Goal: Transaction & Acquisition: Book appointment/travel/reservation

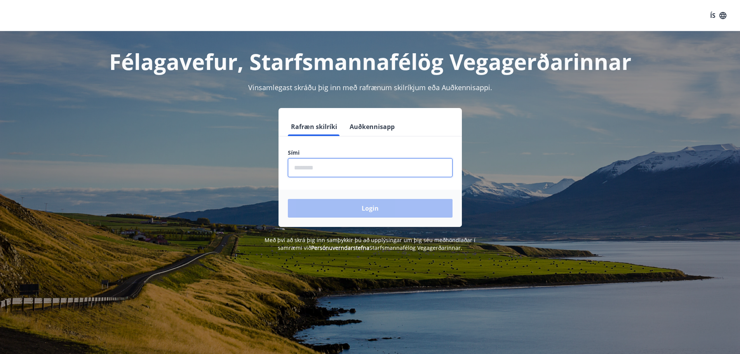
click at [350, 166] on input "phone" at bounding box center [370, 167] width 165 height 19
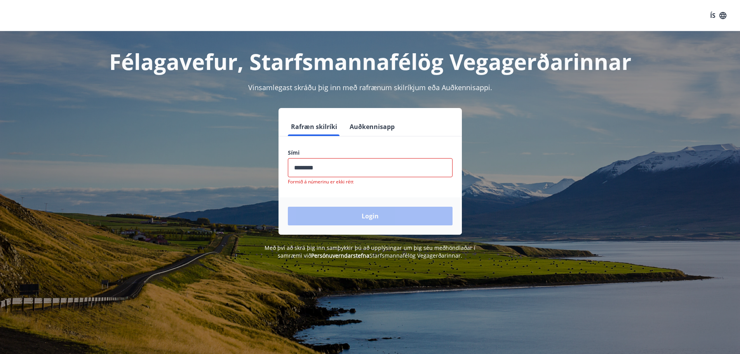
click at [346, 209] on div "Login" at bounding box center [370, 215] width 183 height 37
click at [359, 174] on input "phone" at bounding box center [370, 167] width 165 height 19
type input "********"
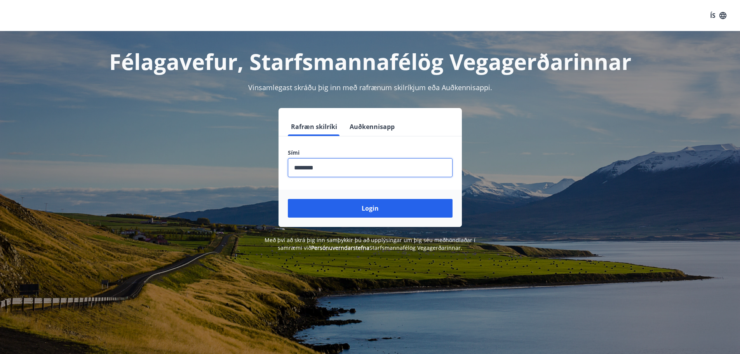
click at [288, 199] on button "Login" at bounding box center [370, 208] width 165 height 19
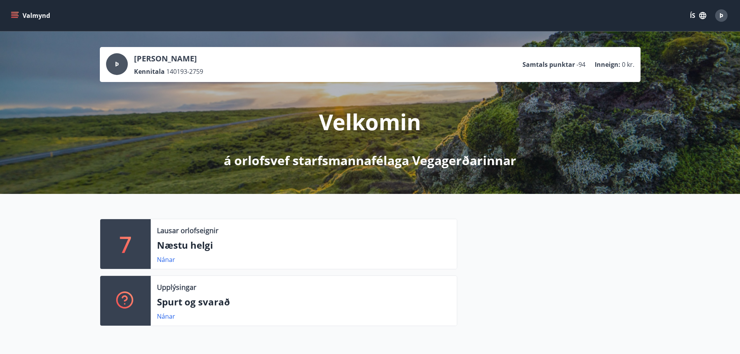
click at [26, 17] on button "Valmynd" at bounding box center [31, 16] width 44 height 14
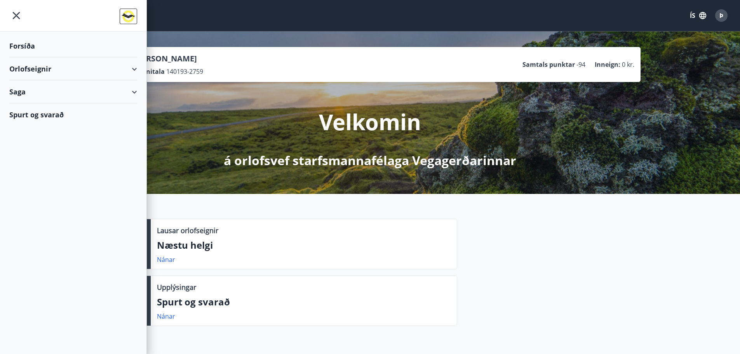
click at [124, 70] on div "Orlofseignir" at bounding box center [73, 69] width 128 height 23
click at [35, 92] on div "Framboð" at bounding box center [73, 88] width 115 height 16
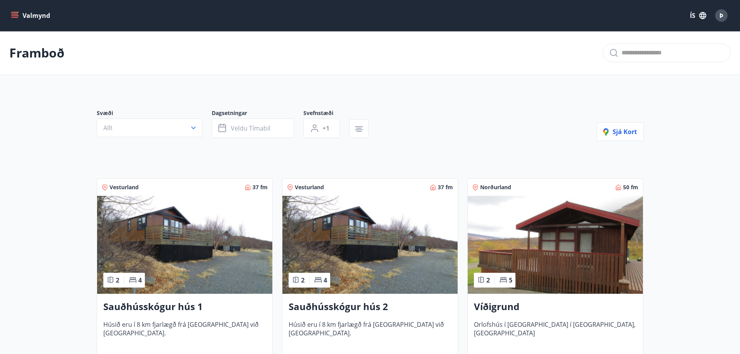
click at [23, 17] on button "Valmynd" at bounding box center [31, 16] width 44 height 14
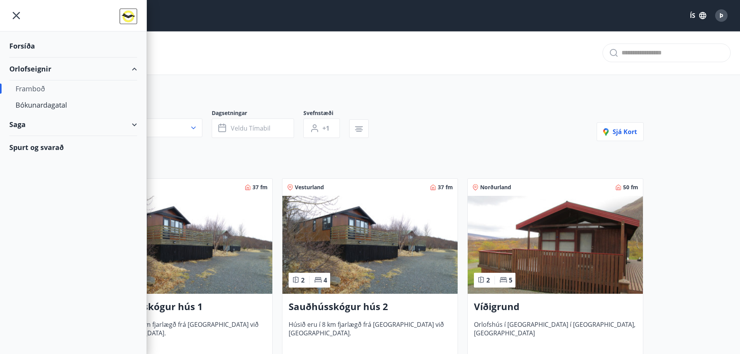
click at [37, 86] on div "Framboð" at bounding box center [73, 88] width 115 height 16
click at [450, 133] on div "Svæði Allt Dagsetningar Veldu tímabil Svefnstæði +1 Sjá kort" at bounding box center [370, 125] width 547 height 32
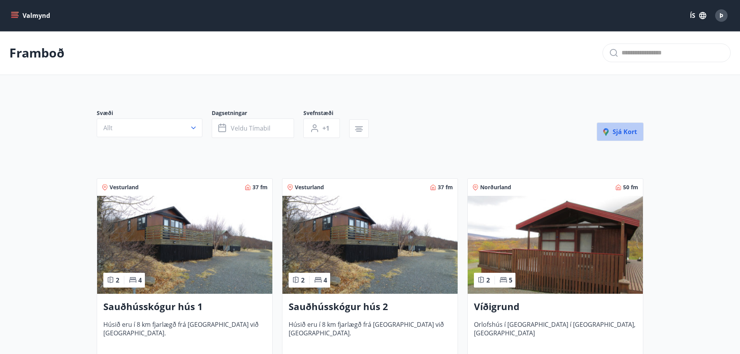
click at [642, 135] on button "Sjá kort" at bounding box center [620, 131] width 47 height 19
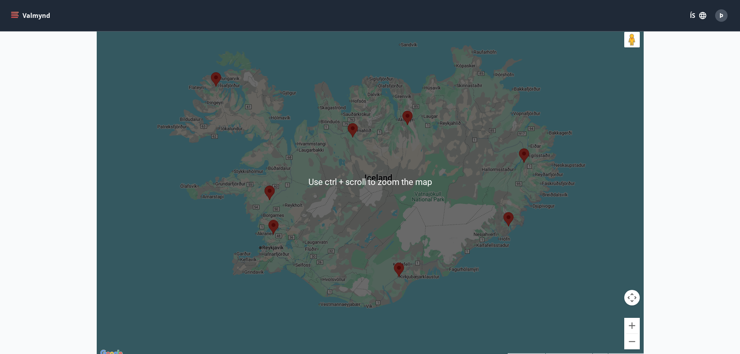
scroll to position [117, 0]
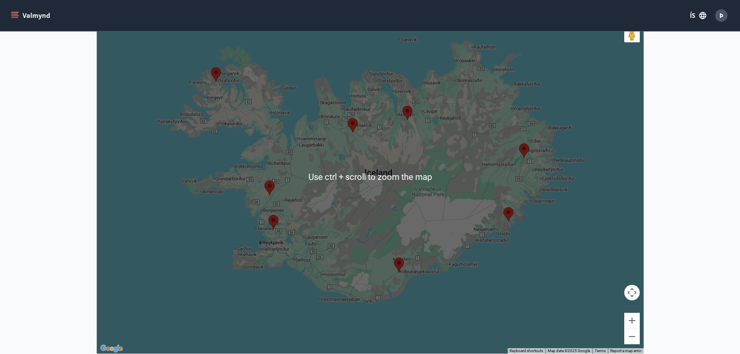
click at [696, 130] on main "Framboð Kort Loka korti ← Move left → Move right ↑ Move up ↓ Move down + Zoom i…" at bounding box center [370, 137] width 740 height 445
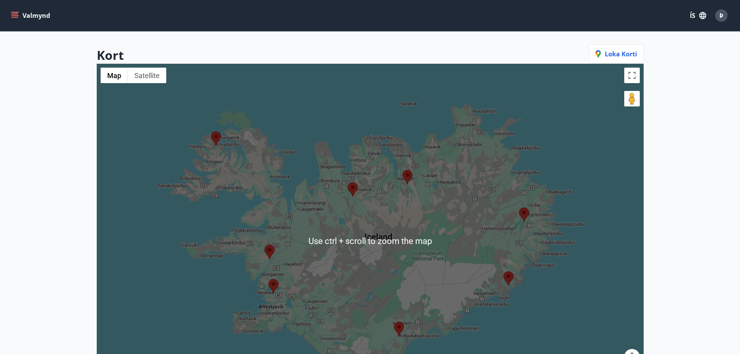
scroll to position [0, 0]
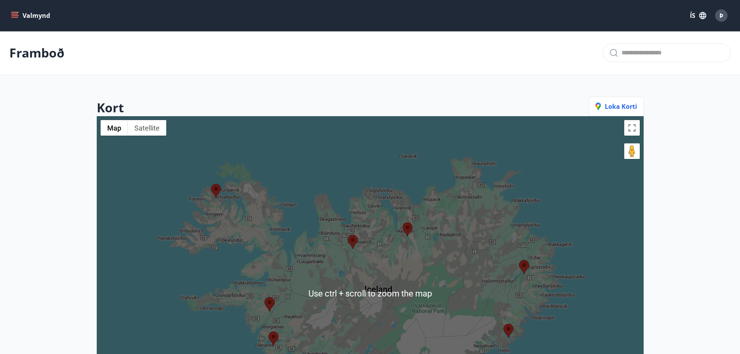
click at [17, 14] on icon "menu" at bounding box center [14, 14] width 7 height 1
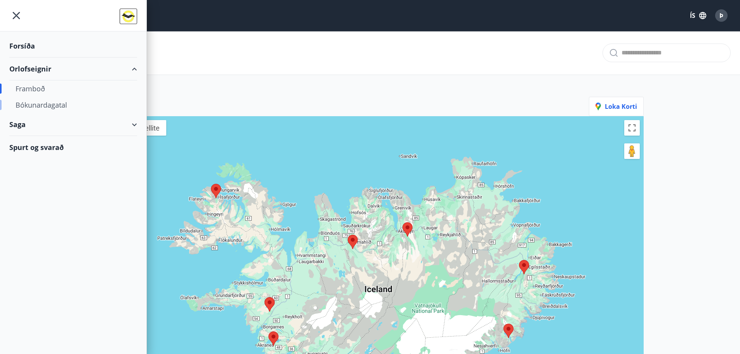
click at [24, 103] on div "Bókunardagatal" at bounding box center [73, 105] width 115 height 16
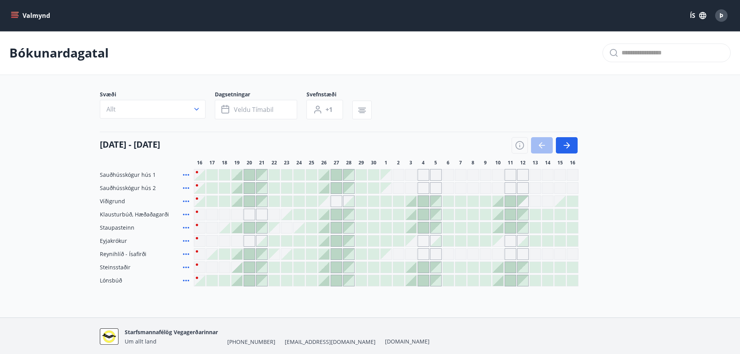
click at [43, 16] on button "Valmynd" at bounding box center [31, 16] width 44 height 14
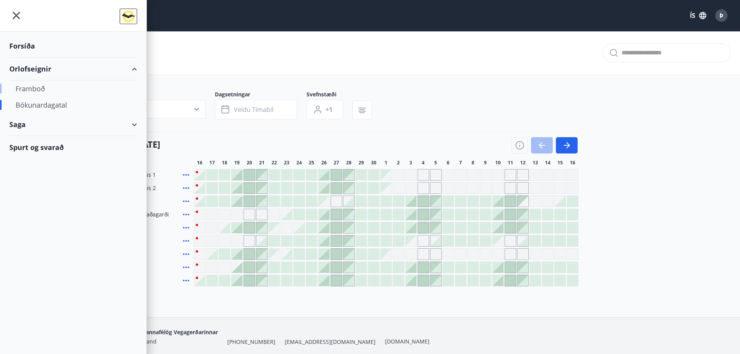
click at [31, 89] on div "Framboð" at bounding box center [73, 88] width 115 height 16
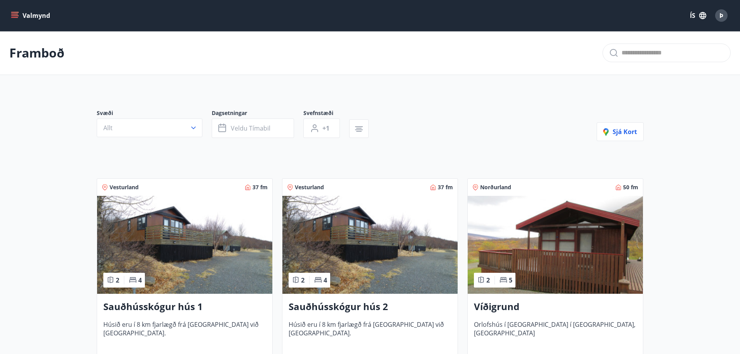
drag, startPoint x: 163, startPoint y: 310, endPoint x: 98, endPoint y: 195, distance: 131.9
click at [98, 195] on div "Vesturland 37 fm" at bounding box center [184, 187] width 175 height 17
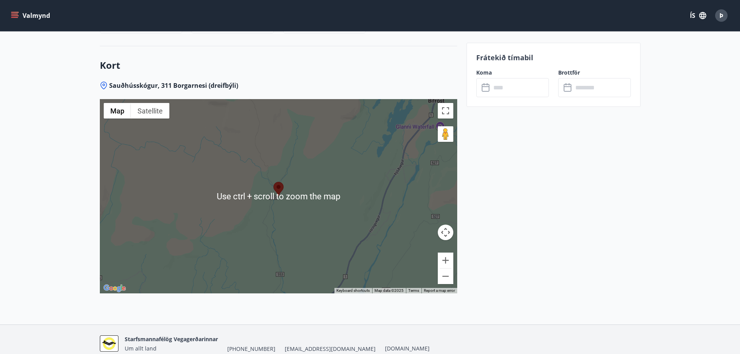
scroll to position [1023, 0]
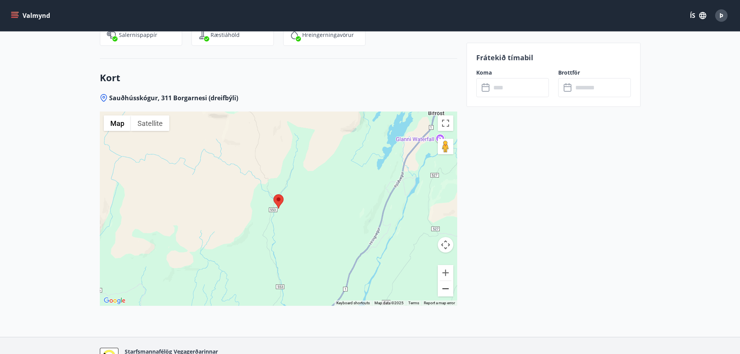
click at [443, 281] on button "Zoom out" at bounding box center [446, 289] width 16 height 16
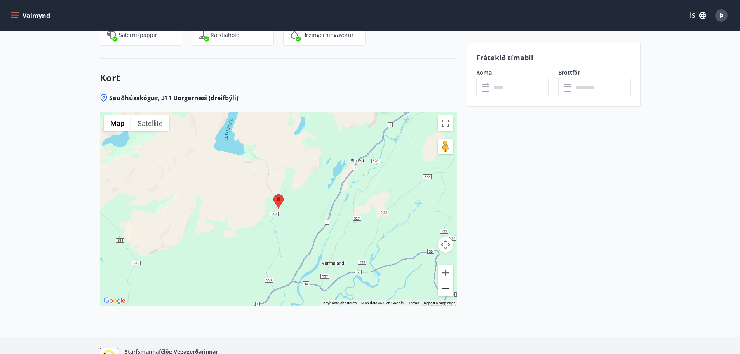
click at [443, 281] on button "Zoom out" at bounding box center [446, 289] width 16 height 16
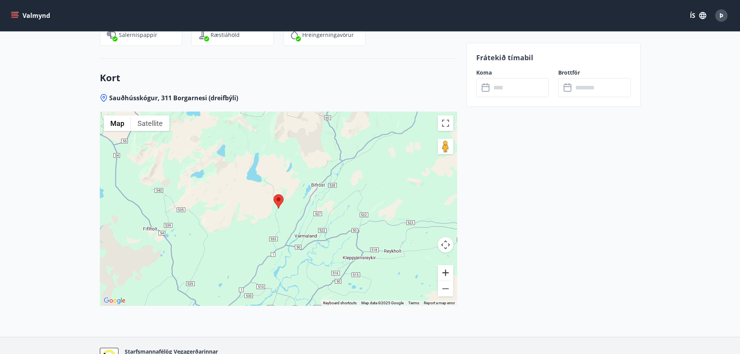
click at [450, 265] on button "Zoom in" at bounding box center [446, 273] width 16 height 16
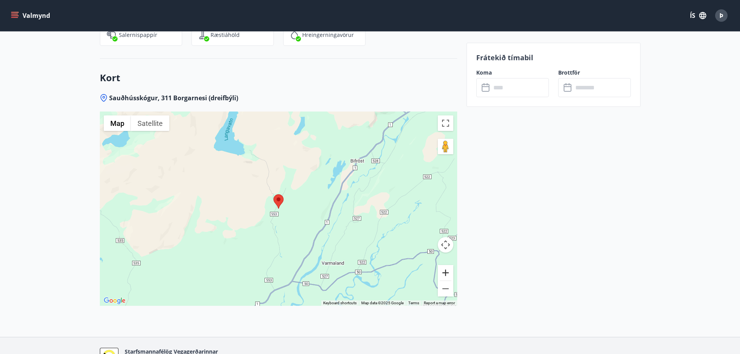
click at [450, 265] on button "Zoom in" at bounding box center [446, 273] width 16 height 16
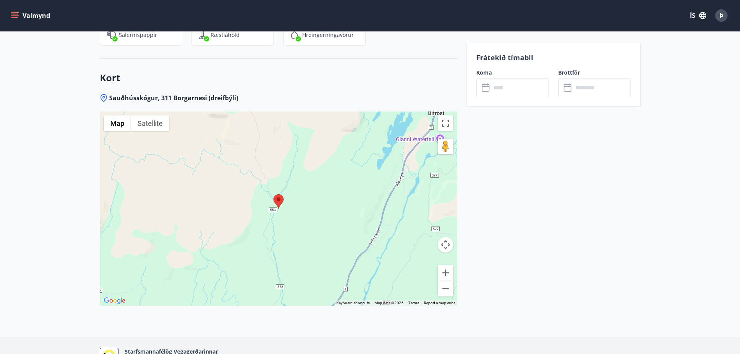
click at [511, 90] on input "text" at bounding box center [520, 87] width 58 height 19
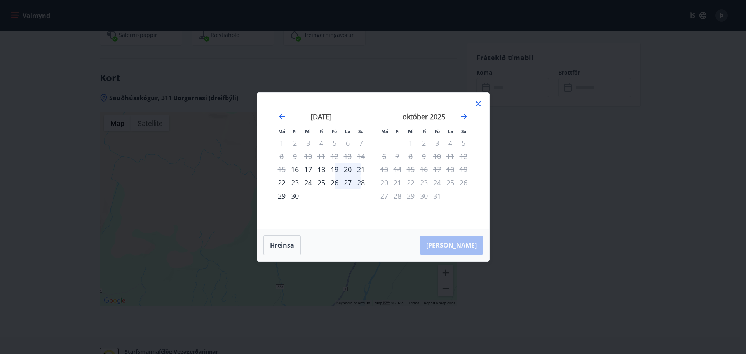
click at [542, 118] on div "Má Þr Mi Fi Fö La Su Má Þr Mi Fi Fö La Su ágúst 2025 1 2 3 4 5 6 7 8 9 10 11 12…" at bounding box center [373, 177] width 746 height 354
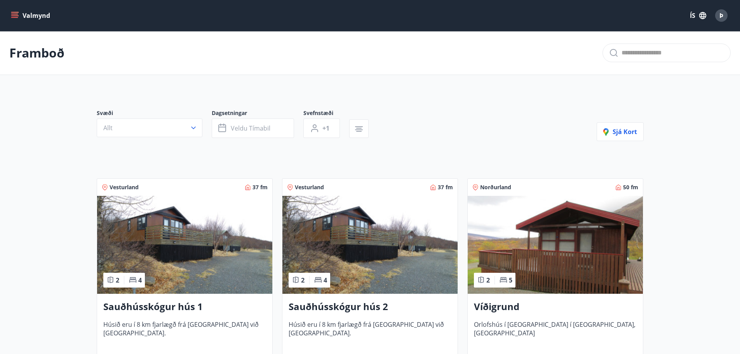
click at [34, 13] on button "Valmynd" at bounding box center [31, 16] width 44 height 14
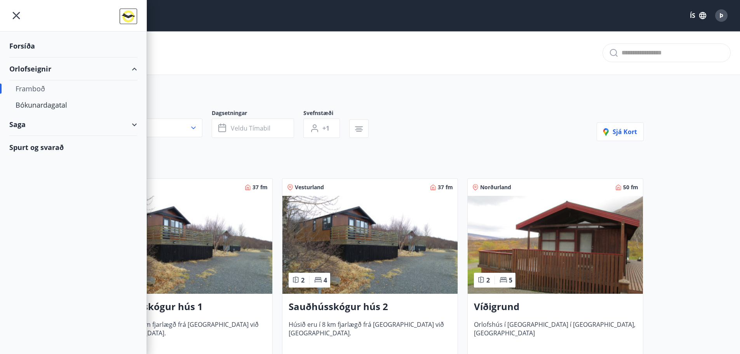
click at [34, 13] on div at bounding box center [73, 15] width 146 height 31
click at [54, 100] on div "Bókunardagatal" at bounding box center [73, 105] width 115 height 16
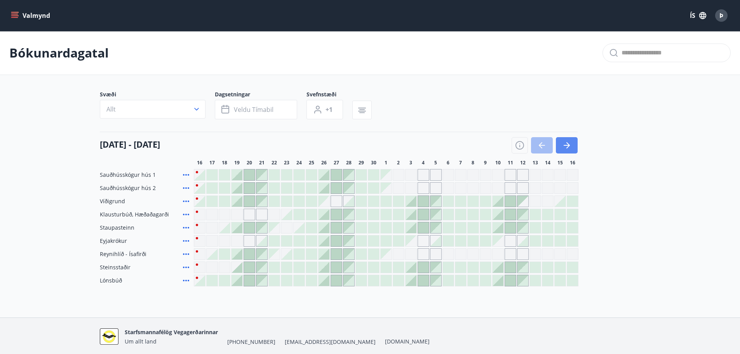
click at [562, 146] on icon "button" at bounding box center [566, 145] width 9 height 9
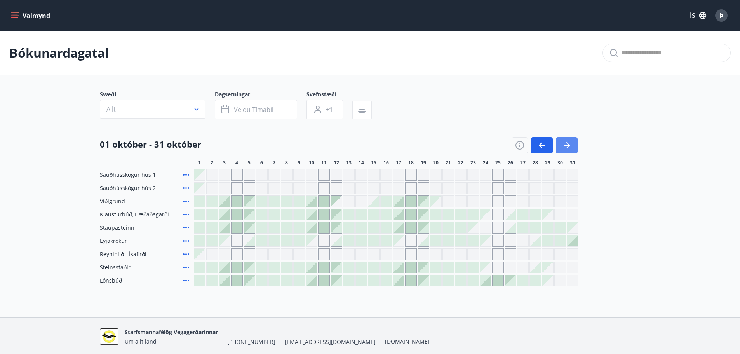
click at [562, 146] on icon "button" at bounding box center [566, 145] width 9 height 9
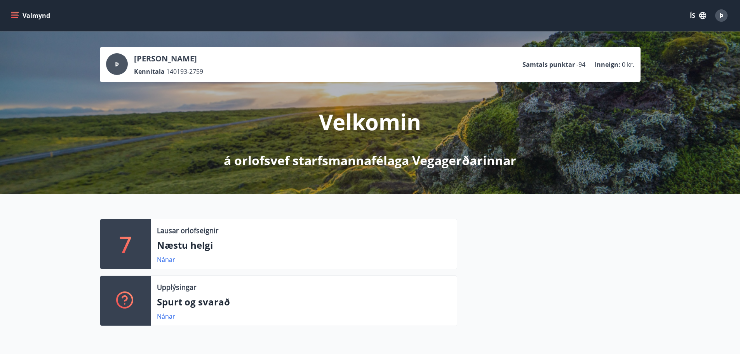
click at [402, 68] on div "Þ Þórarinn Gunnarsson Kennitala 140193-2759 Samtals punktar -94 Inneign : 0 kr." at bounding box center [370, 64] width 528 height 23
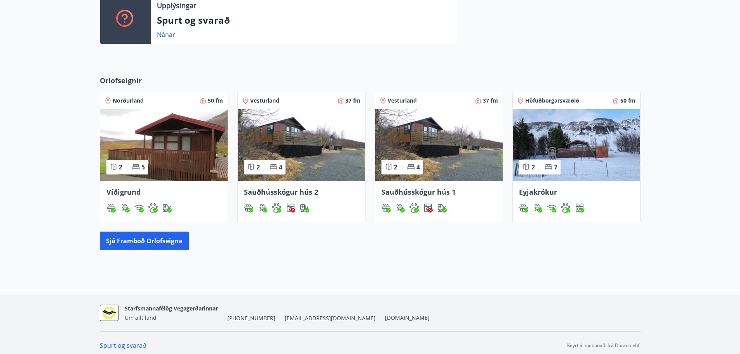
scroll to position [287, 0]
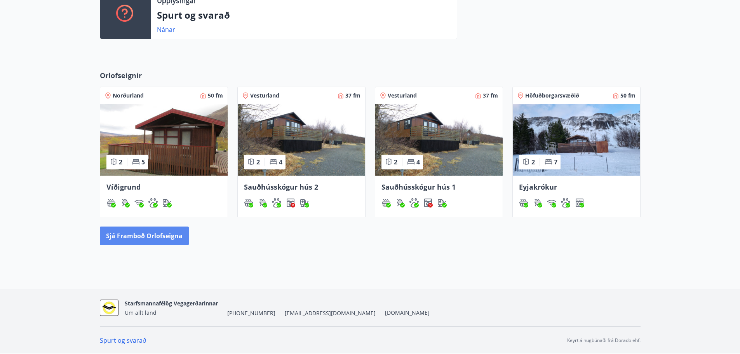
click at [156, 233] on button "Sjá framboð orlofseigna" at bounding box center [144, 236] width 89 height 19
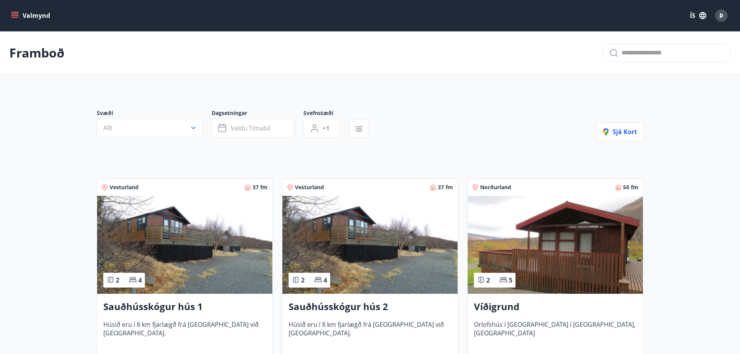
drag, startPoint x: 30, startPoint y: 188, endPoint x: 17, endPoint y: 149, distance: 41.3
click at [24, 15] on button "Valmynd" at bounding box center [31, 16] width 44 height 14
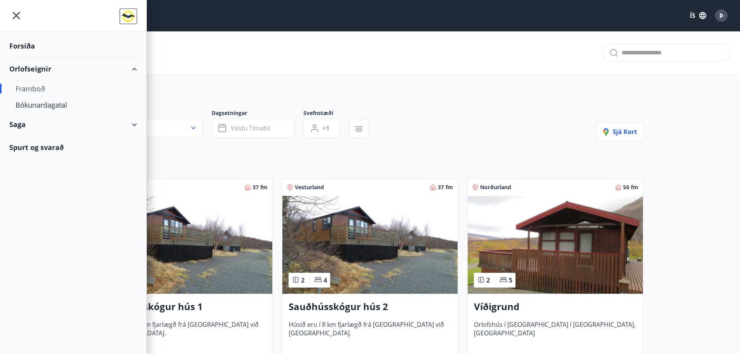
click at [510, 136] on div "Svæði Allt Dagsetningar Veldu tímabil Svefnstæði +1 Sjá kort" at bounding box center [370, 125] width 547 height 32
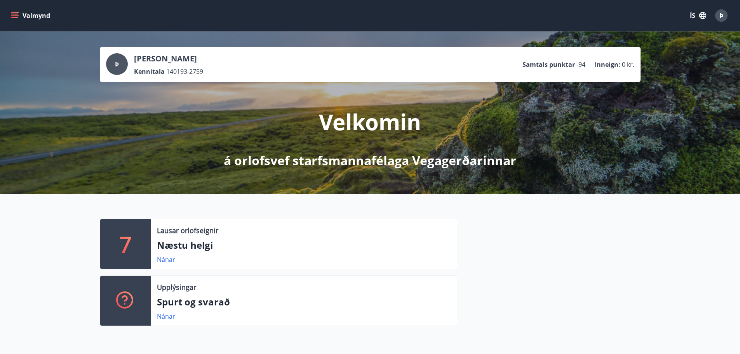
click at [547, 70] on ul "Samtals punktar -94 Inneign : 0 kr." at bounding box center [579, 64] width 112 height 15
click at [564, 65] on p "Samtals punktar" at bounding box center [549, 64] width 52 height 9
click at [572, 63] on p "Samtals punktar" at bounding box center [549, 64] width 52 height 9
click at [578, 63] on span "-94" at bounding box center [581, 64] width 9 height 9
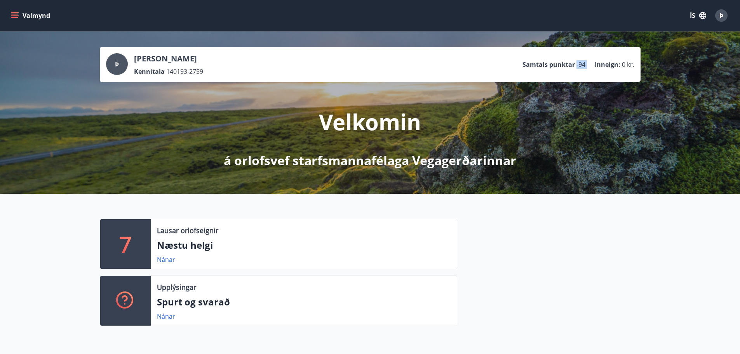
click at [578, 63] on span "-94" at bounding box center [581, 64] width 9 height 9
